Goal: Use online tool/utility: Utilize a website feature to perform a specific function

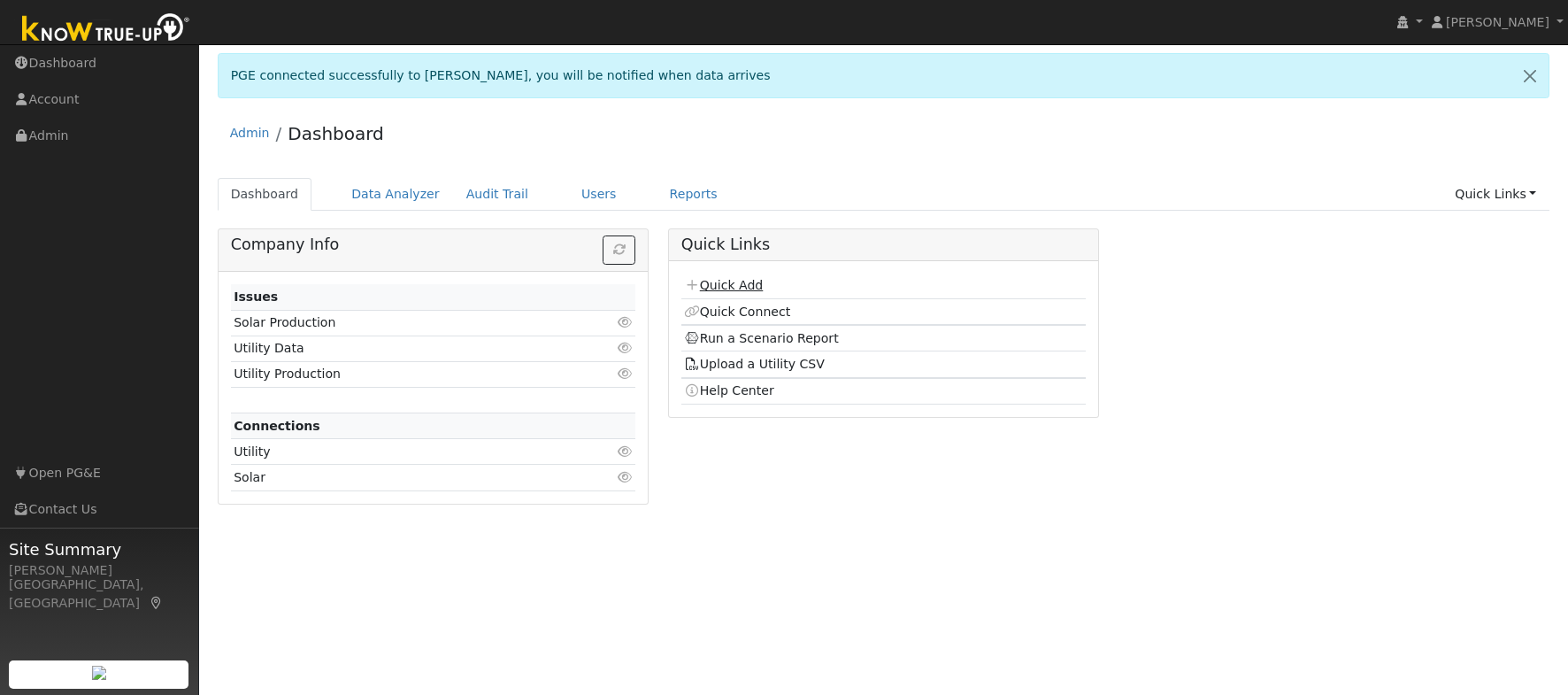
click at [740, 288] on link "Quick Add" at bounding box center [724, 285] width 79 height 14
click at [762, 341] on link "Run a Scenario Report" at bounding box center [761, 338] width 154 height 14
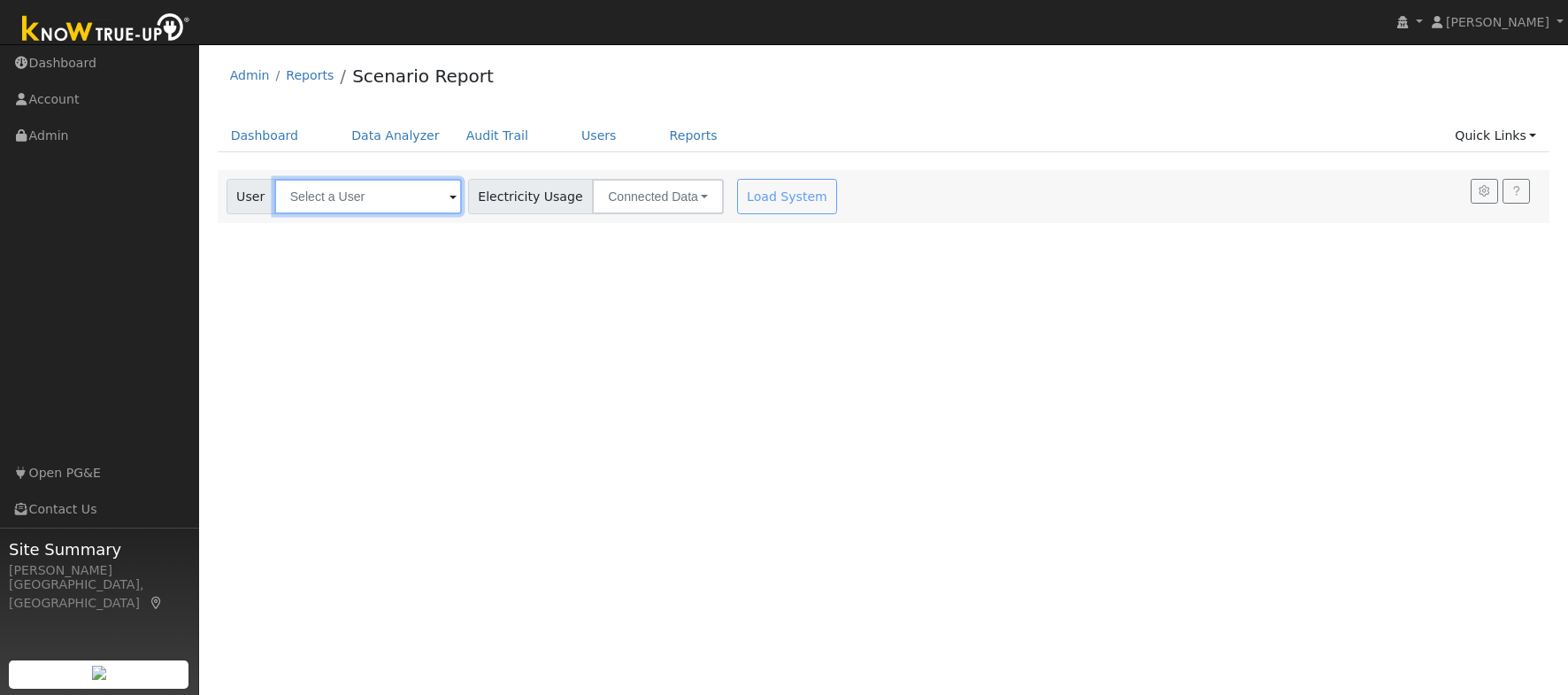
click at [368, 196] on input "text" at bounding box center [368, 196] width 187 height 36
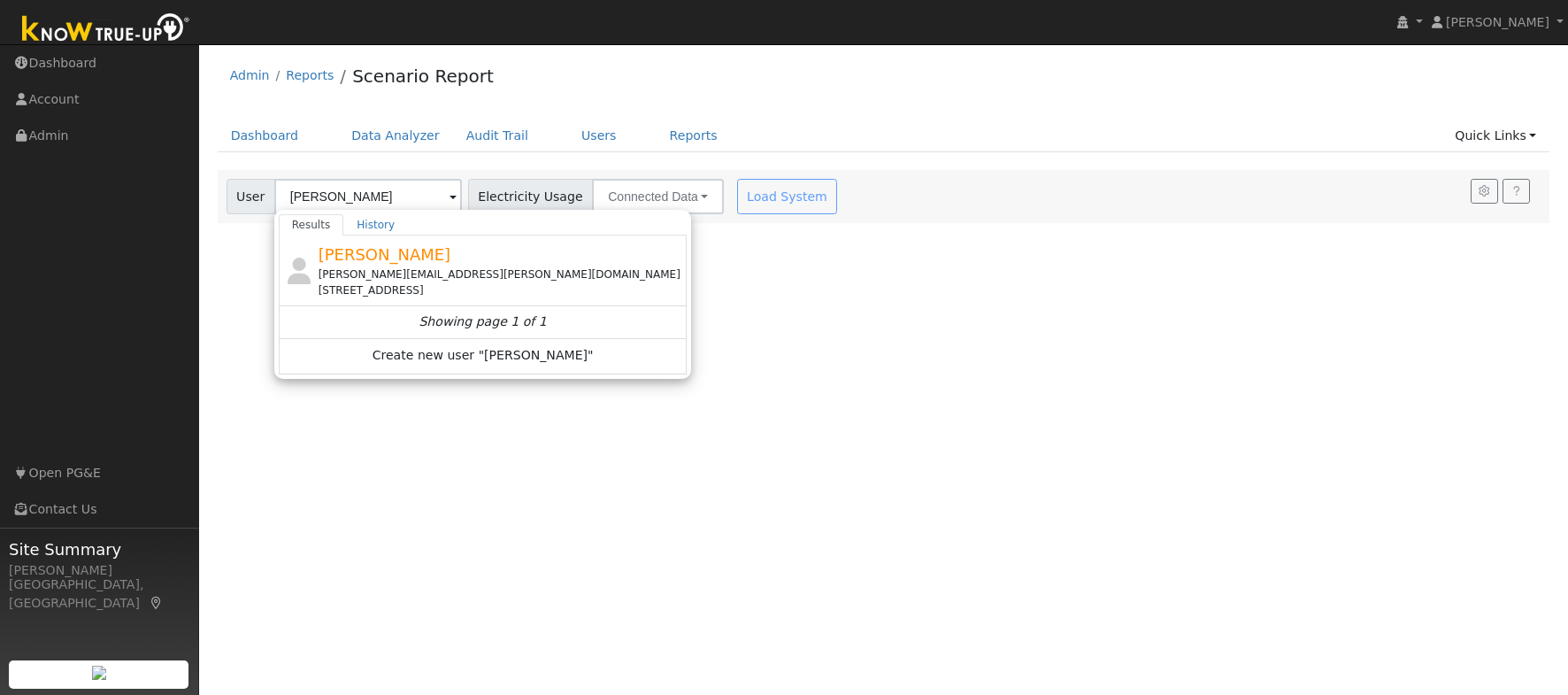
click at [444, 267] on div "sharon.segerstrom@gmail.com" at bounding box center [501, 275] width 366 height 16
type input "Sharon Segerstrom"
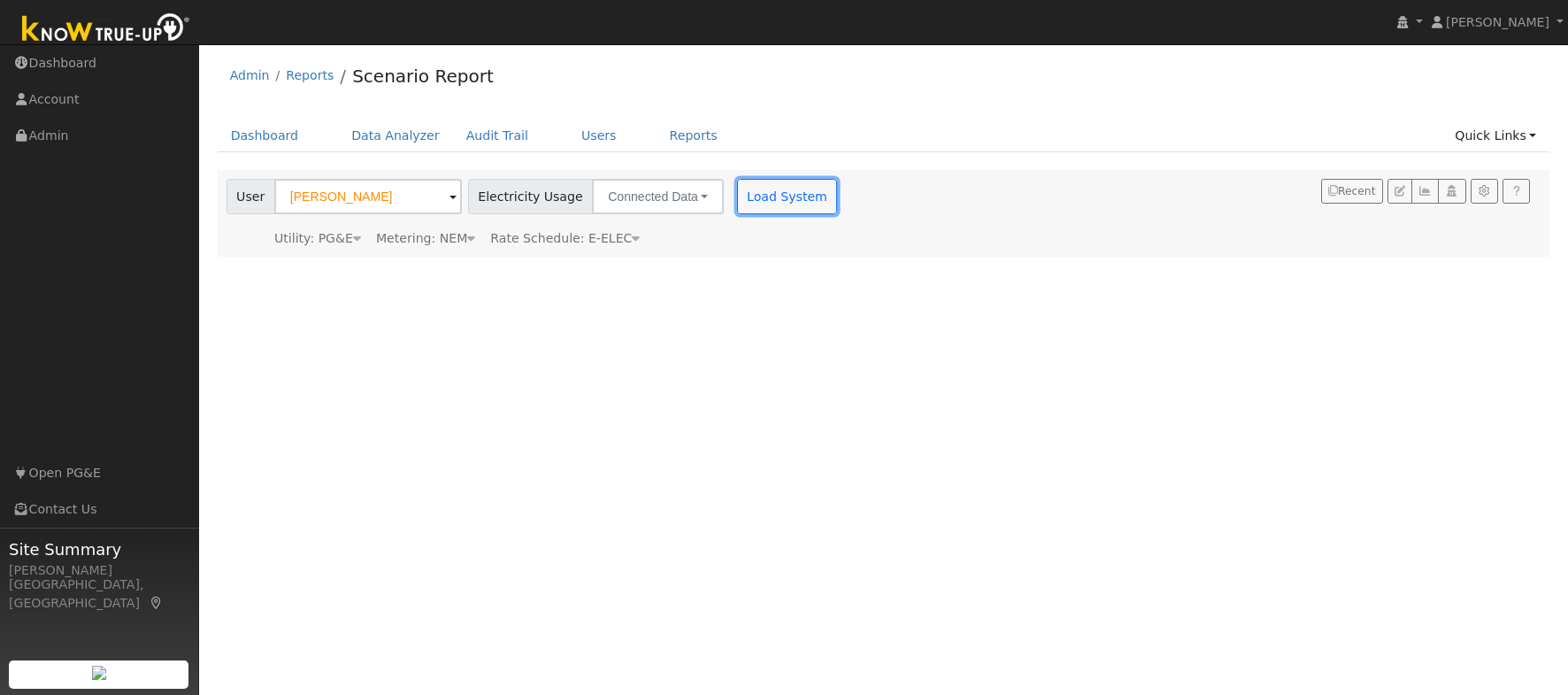
click at [766, 194] on button "Load System" at bounding box center [787, 196] width 101 height 36
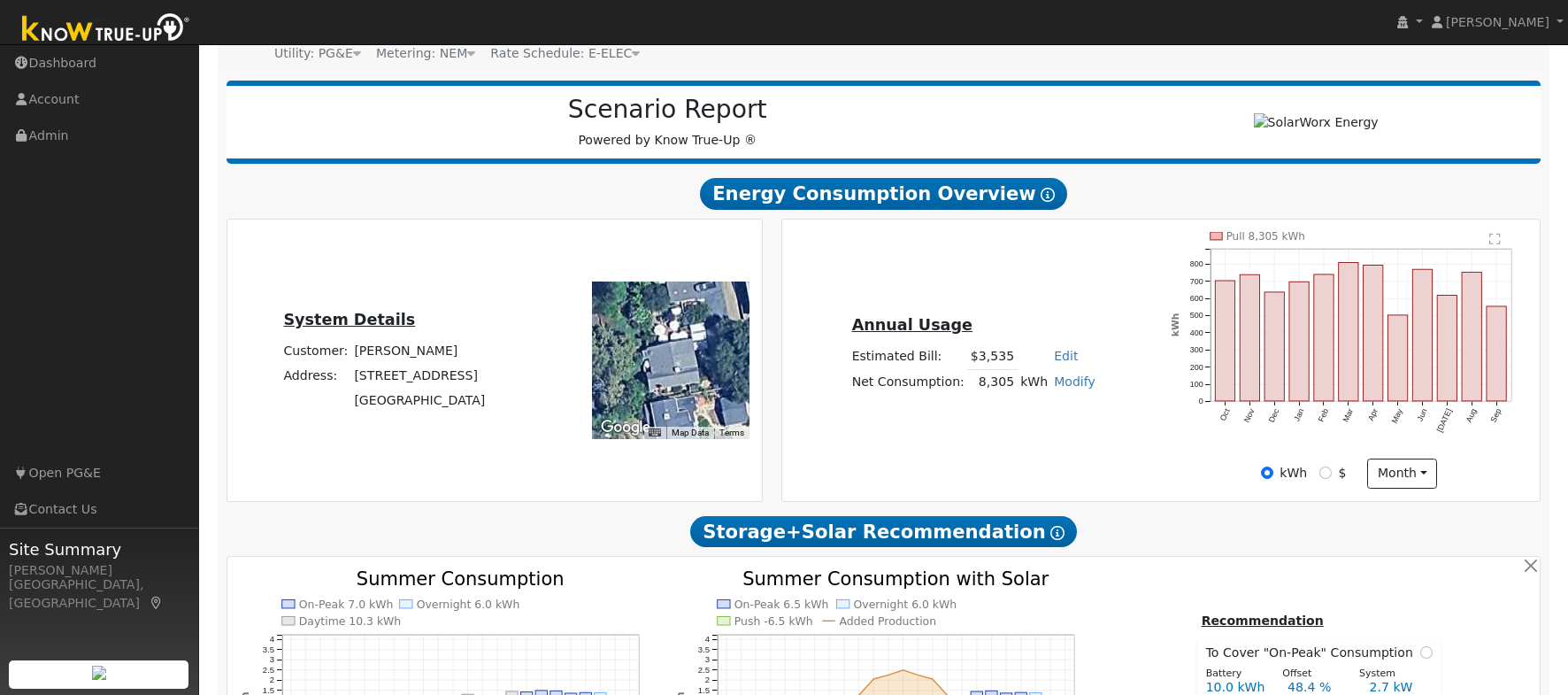
scroll to position [187, 0]
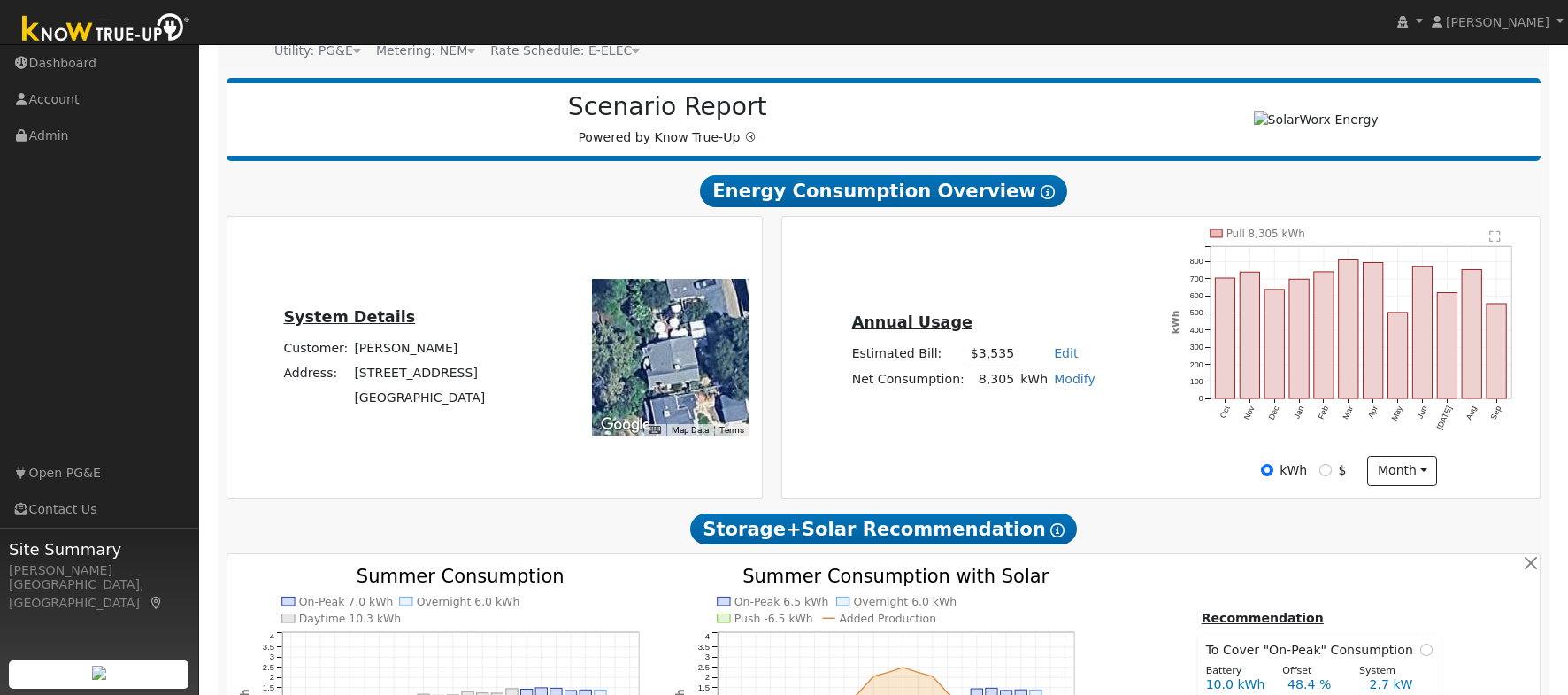
click at [1450, 424] on icon "Pull 8,305 kWh Oct Nov Dec Jan Feb Mar Apr May Jun Jul Aug Sep 0 100 200 300 40…" at bounding box center [1349, 342] width 357 height 225
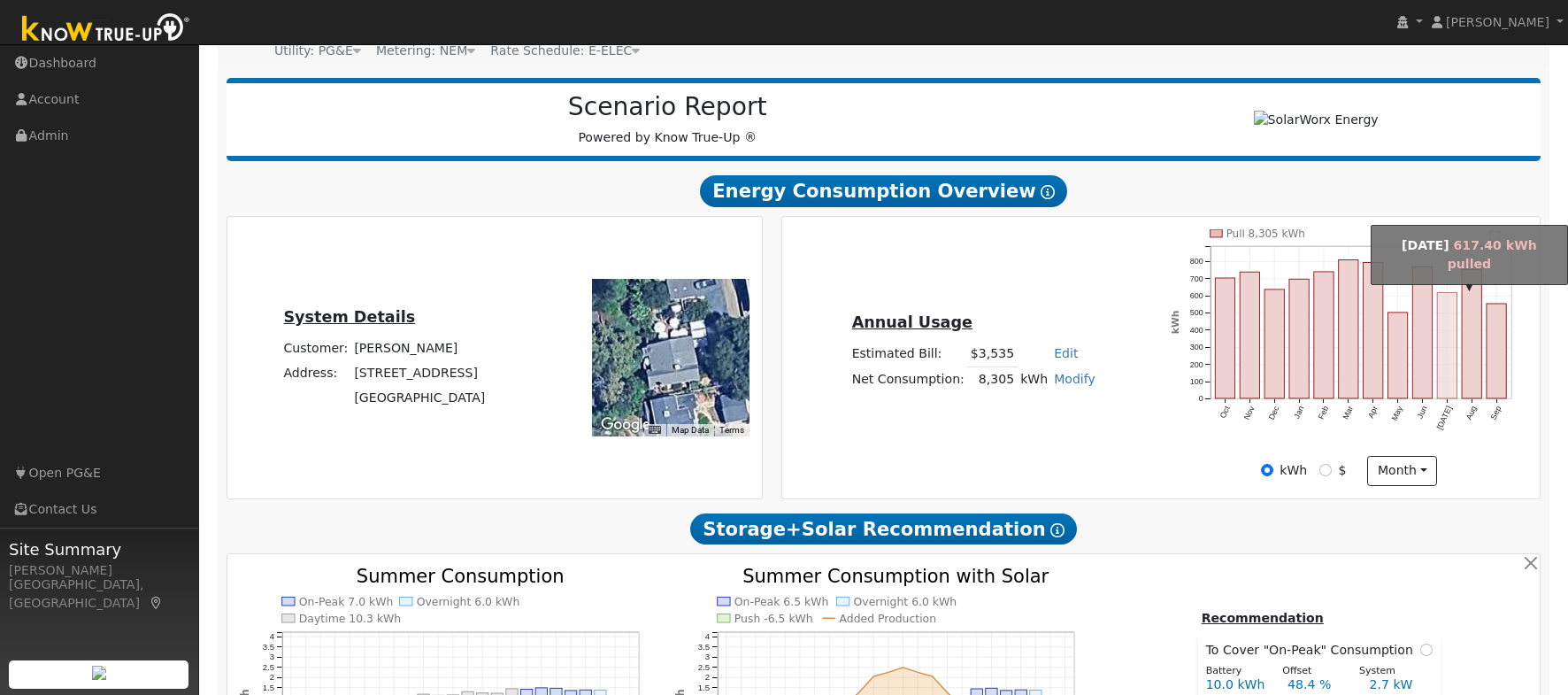
scroll to position [187, 0]
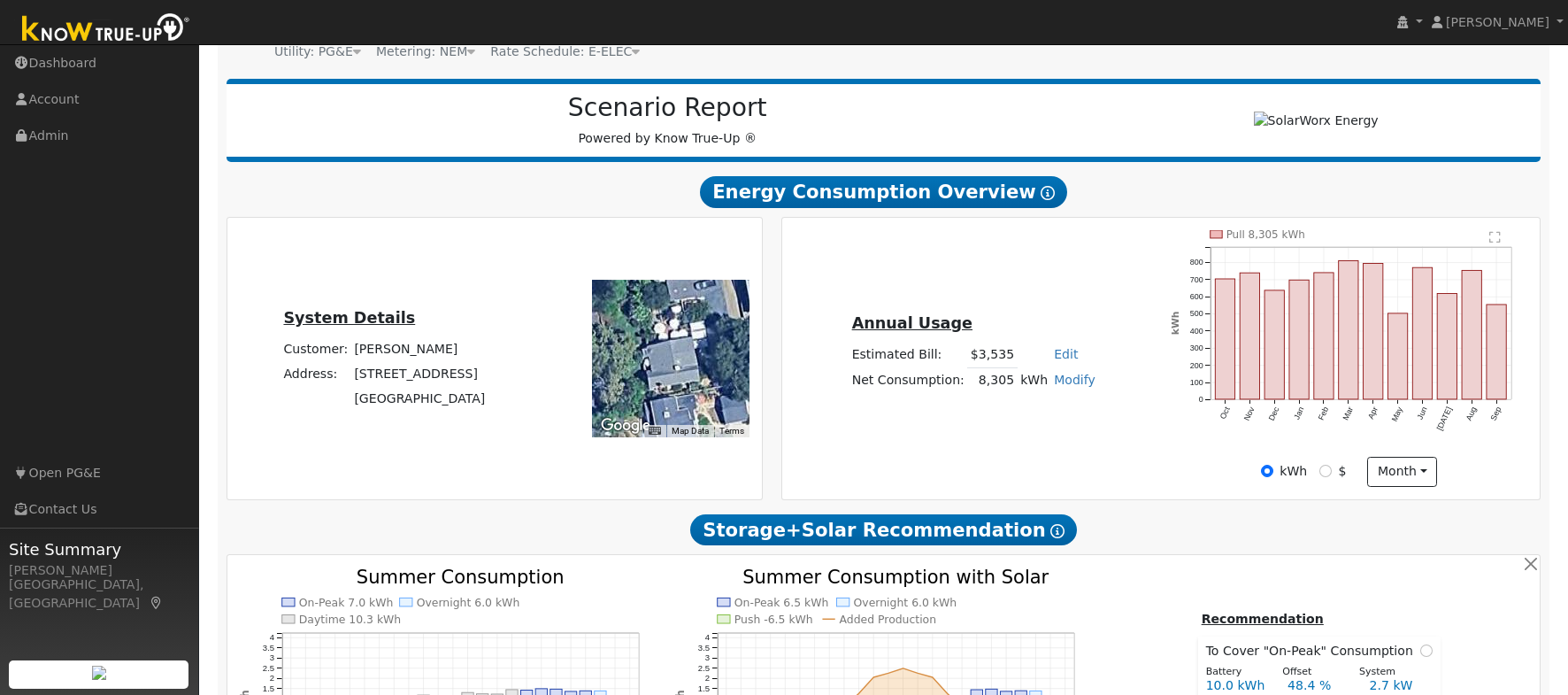
click at [1434, 422] on icon "Pull 8,305 kWh Oct Nov Dec Jan Feb Mar Apr May Jun Jul Aug Sep 0 100 200 300 40…" at bounding box center [1349, 343] width 357 height 225
click at [1214, 424] on icon "Pull 8,305 kWh Oct Nov Dec Jan Feb Mar Apr May Jun Jul Aug Sep 0 100 200 300 40…" at bounding box center [1349, 343] width 357 height 225
